Goal: Check status: Check status

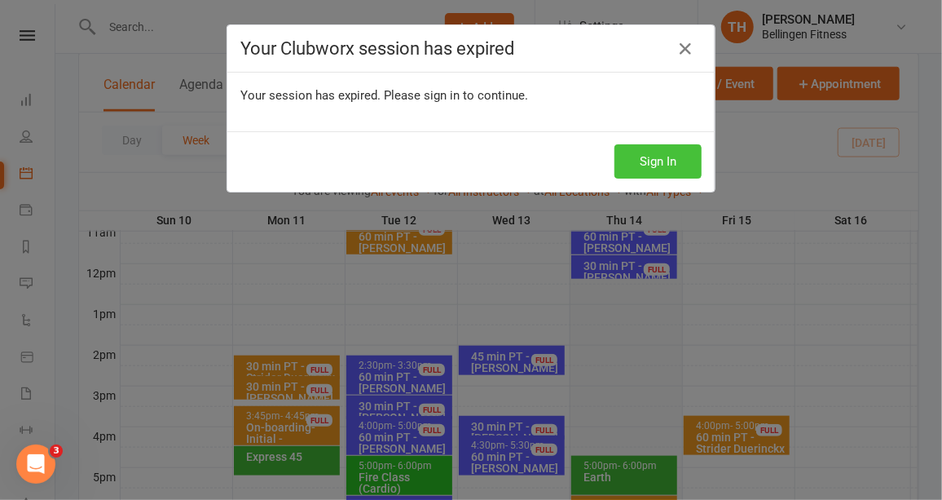
click at [651, 152] on button "Sign In" at bounding box center [658, 161] width 87 height 34
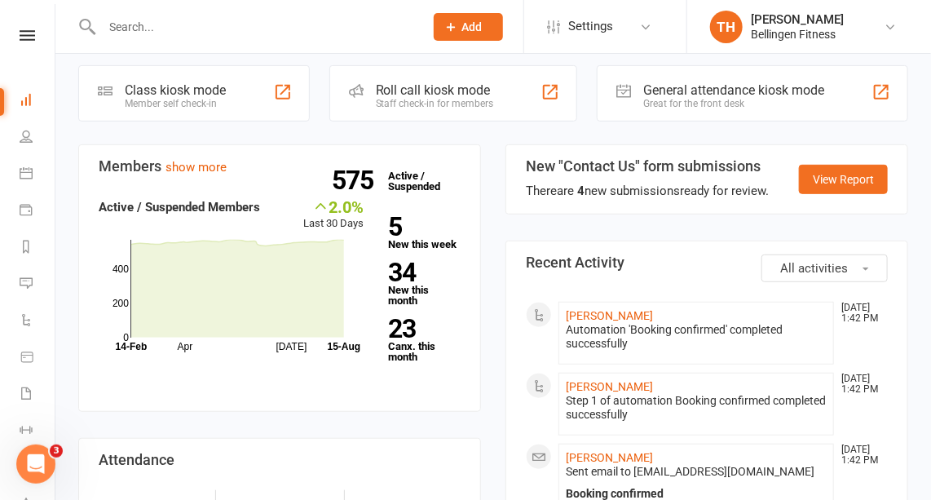
scroll to position [218, 0]
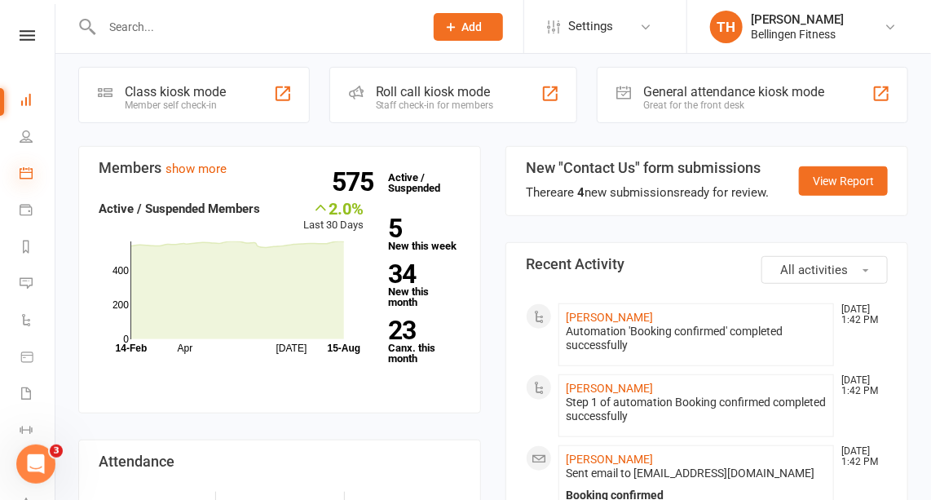
click at [24, 170] on icon at bounding box center [26, 172] width 13 height 13
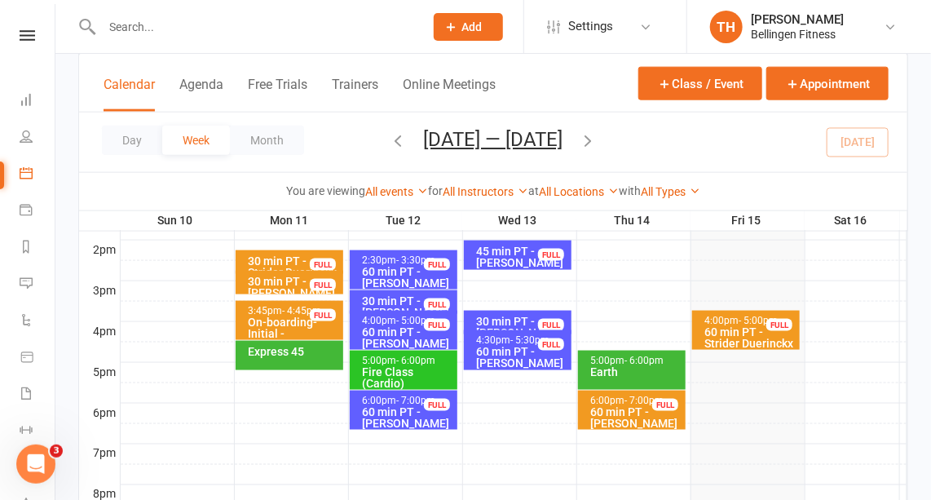
scroll to position [672, 0]
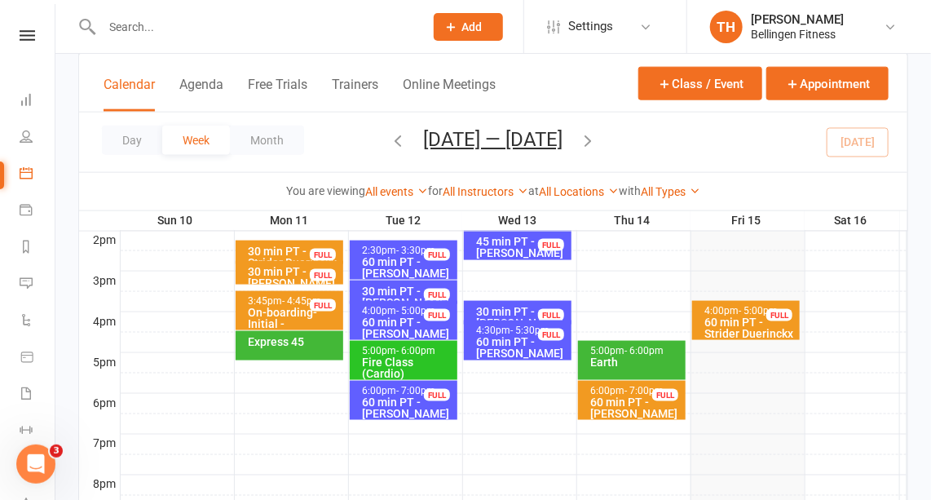
click at [630, 364] on div "Earth" at bounding box center [635, 361] width 93 height 11
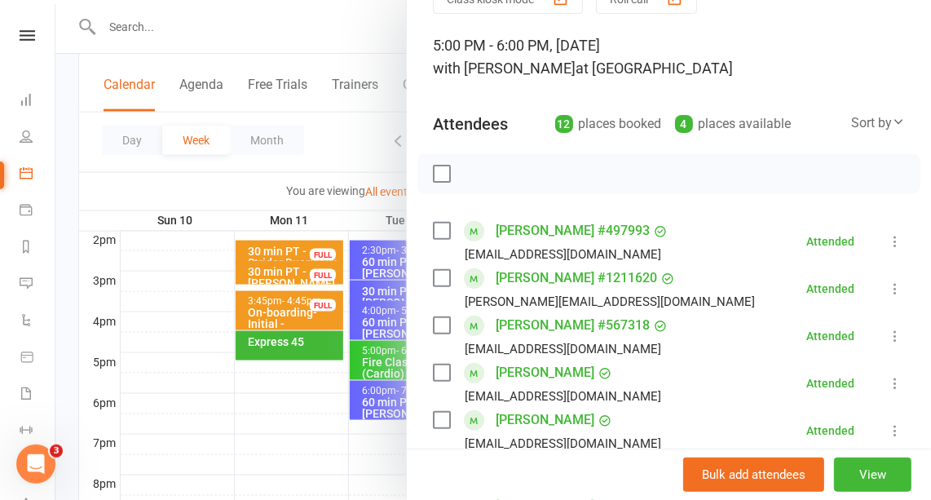
scroll to position [0, 0]
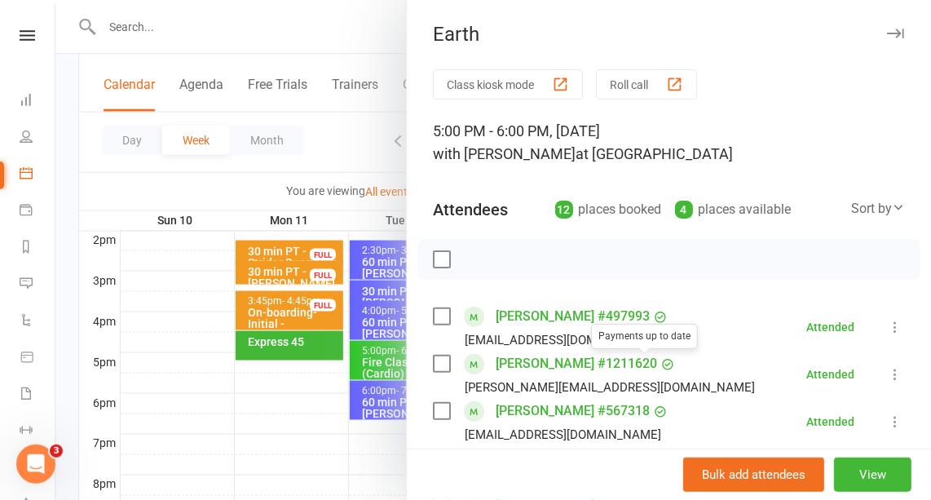
click at [887, 37] on icon "button" at bounding box center [895, 34] width 17 height 10
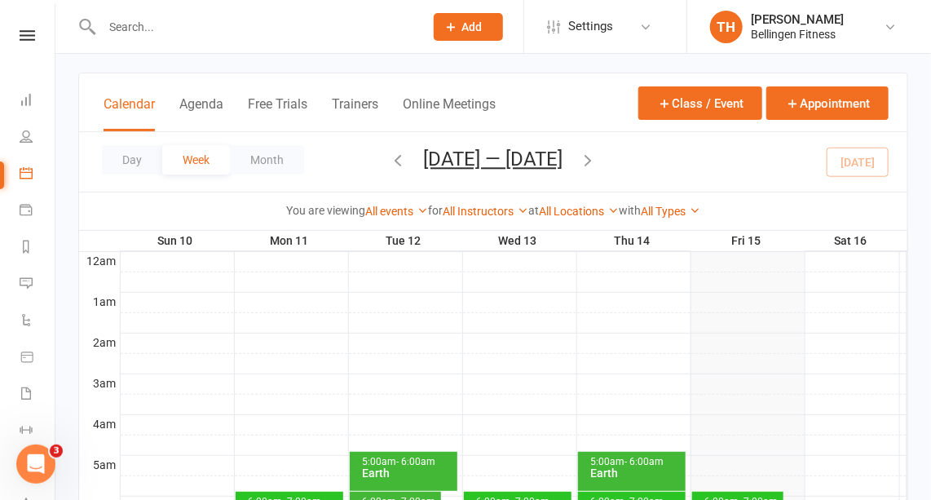
scroll to position [73, 0]
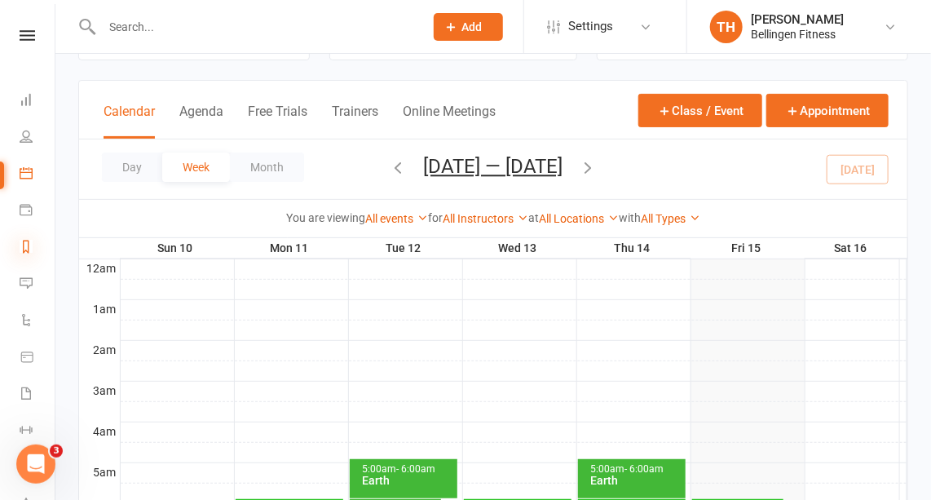
click at [27, 247] on icon at bounding box center [26, 246] width 13 height 13
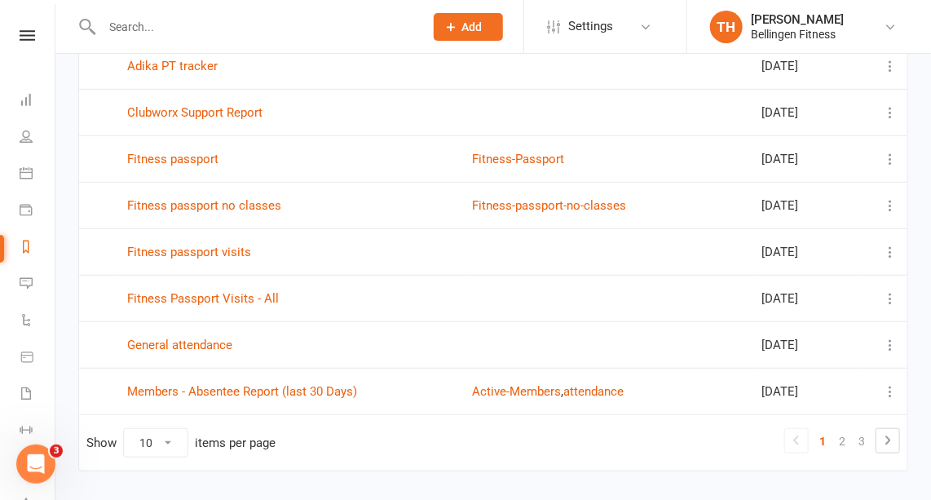
scroll to position [264, 0]
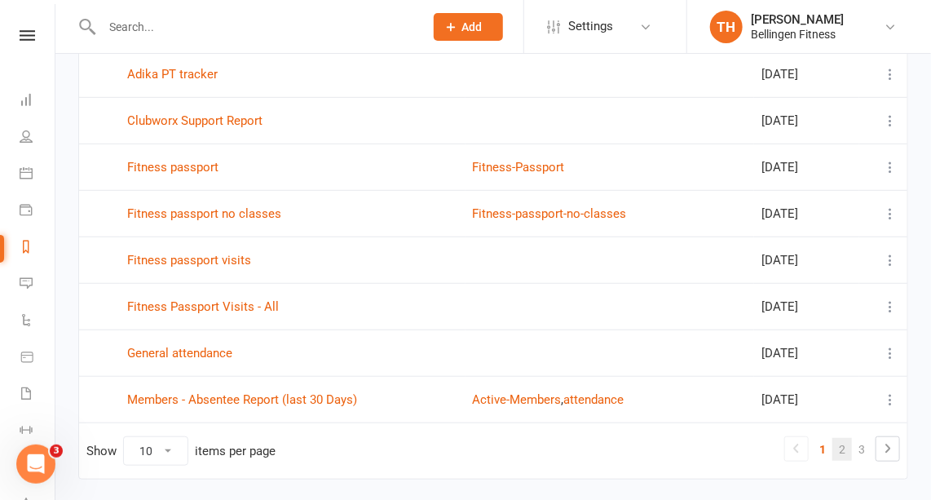
click at [844, 441] on link "2" at bounding box center [842, 449] width 20 height 23
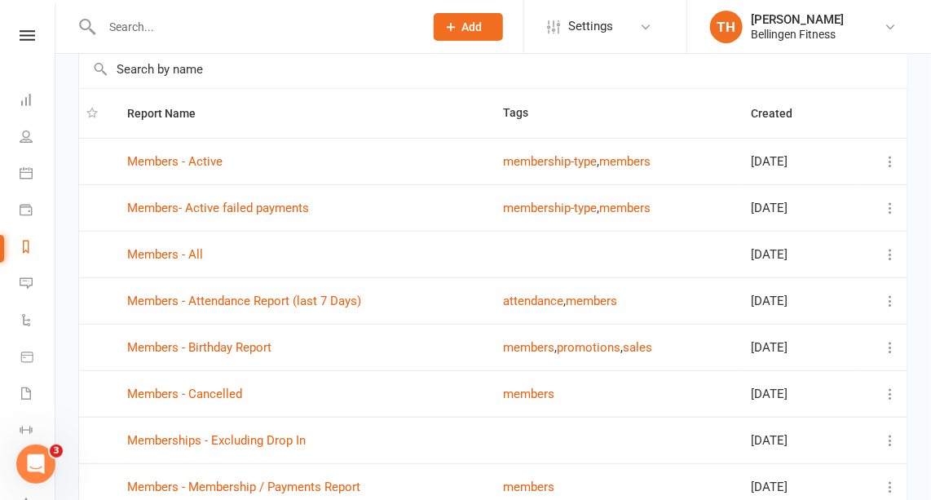
scroll to position [86, 0]
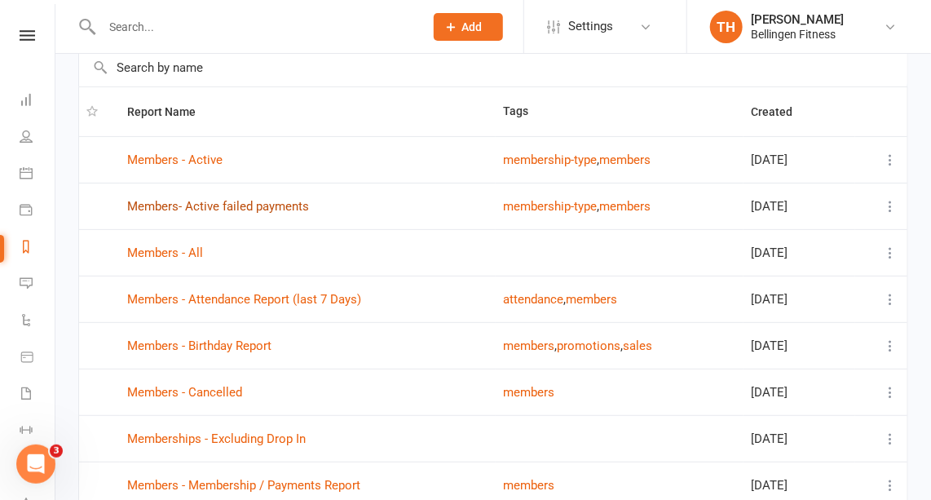
click at [273, 203] on link "Members- Active failed payments" at bounding box center [218, 206] width 182 height 15
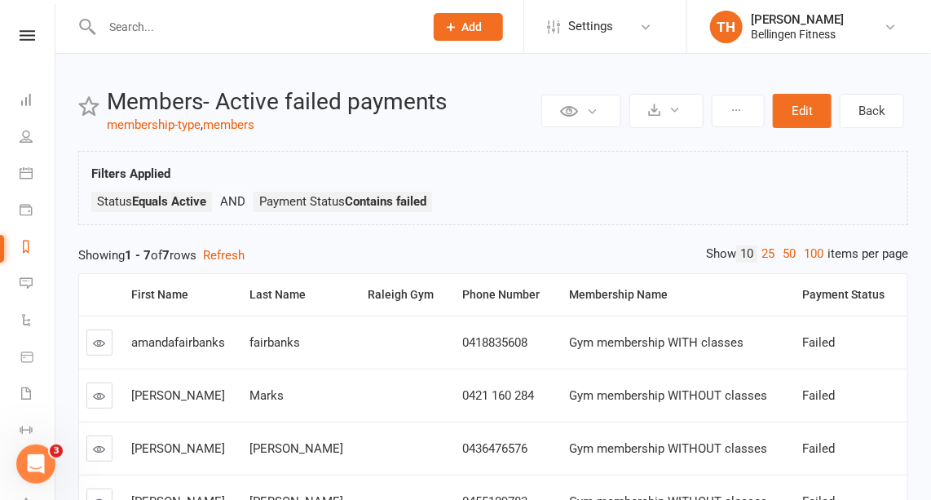
click at [100, 395] on icon at bounding box center [100, 396] width 12 height 12
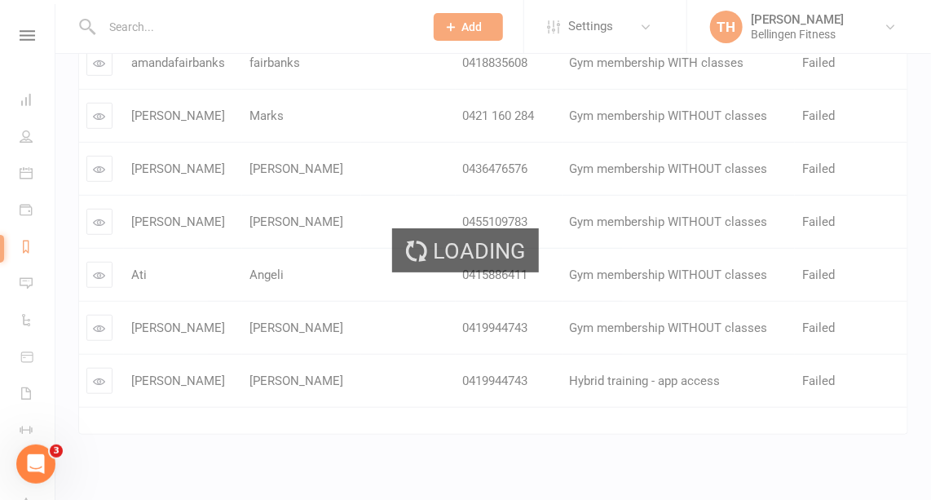
scroll to position [299, 0]
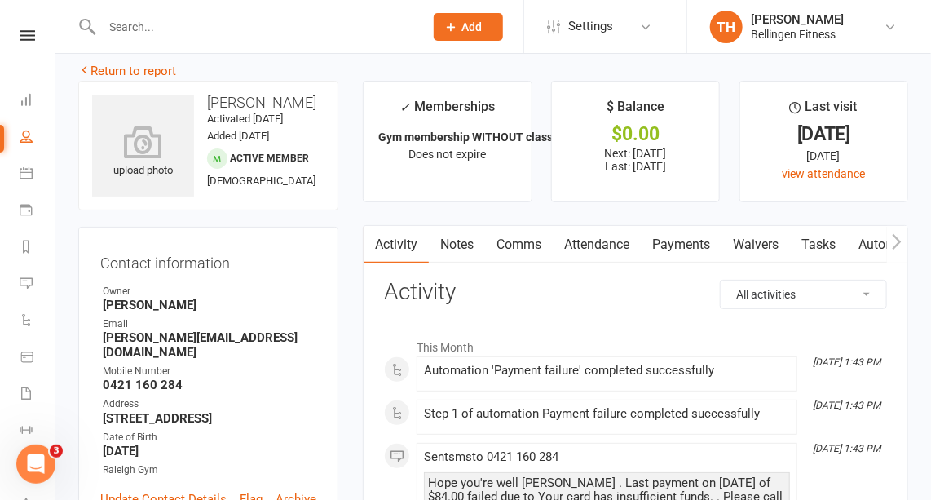
scroll to position [8, 0]
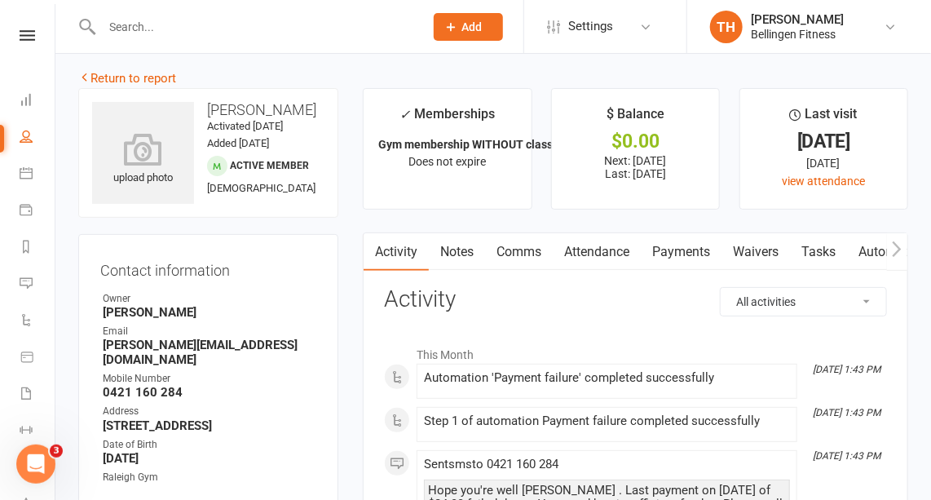
click at [677, 245] on link "Payments" at bounding box center [681, 251] width 81 height 37
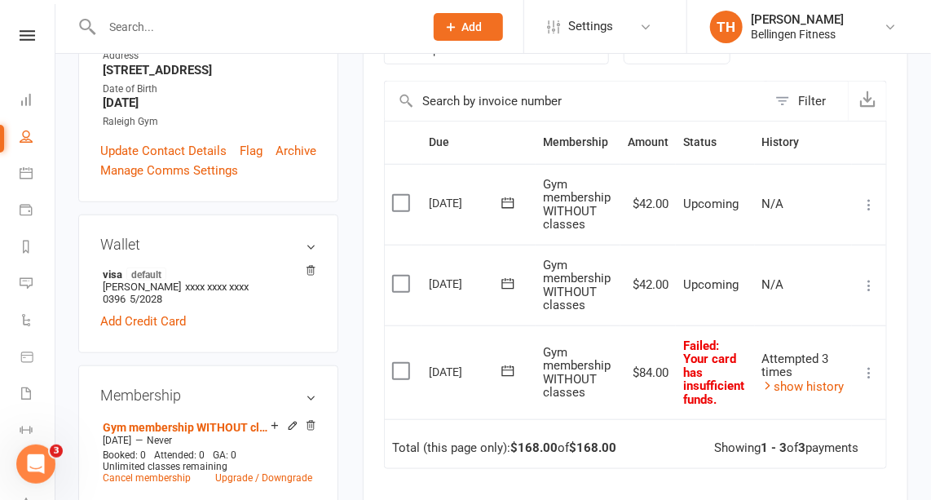
scroll to position [364, 0]
click at [502, 364] on icon at bounding box center [508, 369] width 12 height 11
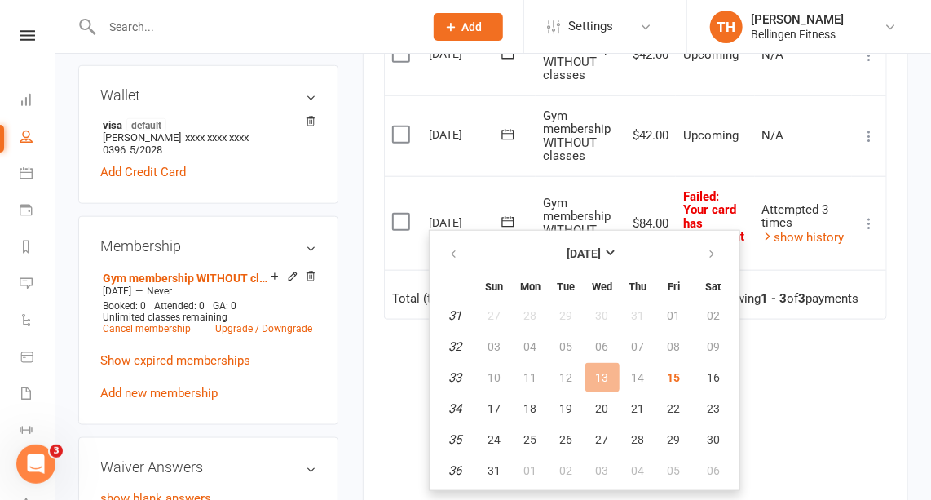
scroll to position [517, 0]
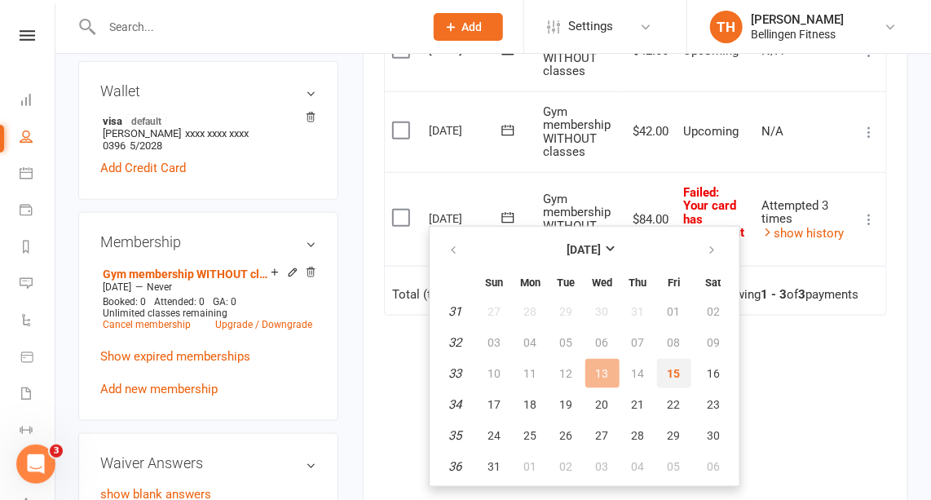
click at [673, 377] on span "15" at bounding box center [674, 373] width 13 height 13
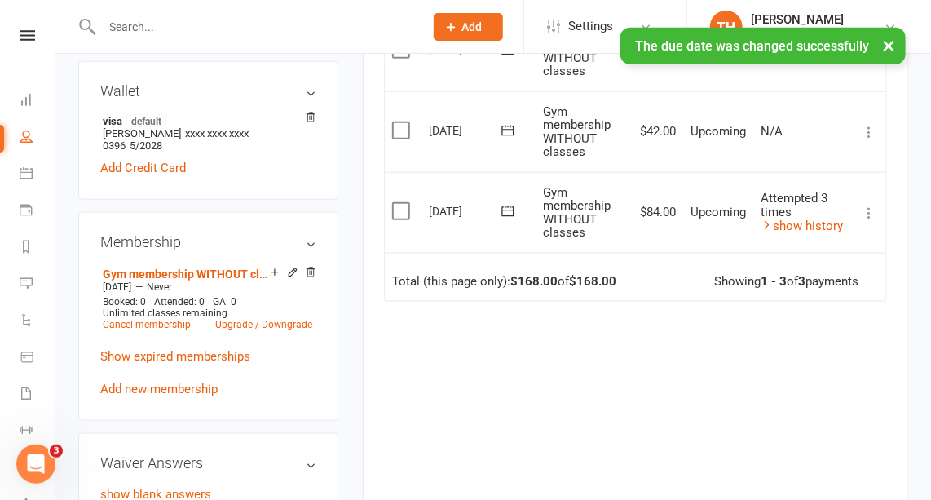
scroll to position [0, 0]
